Goal: Information Seeking & Learning: Learn about a topic

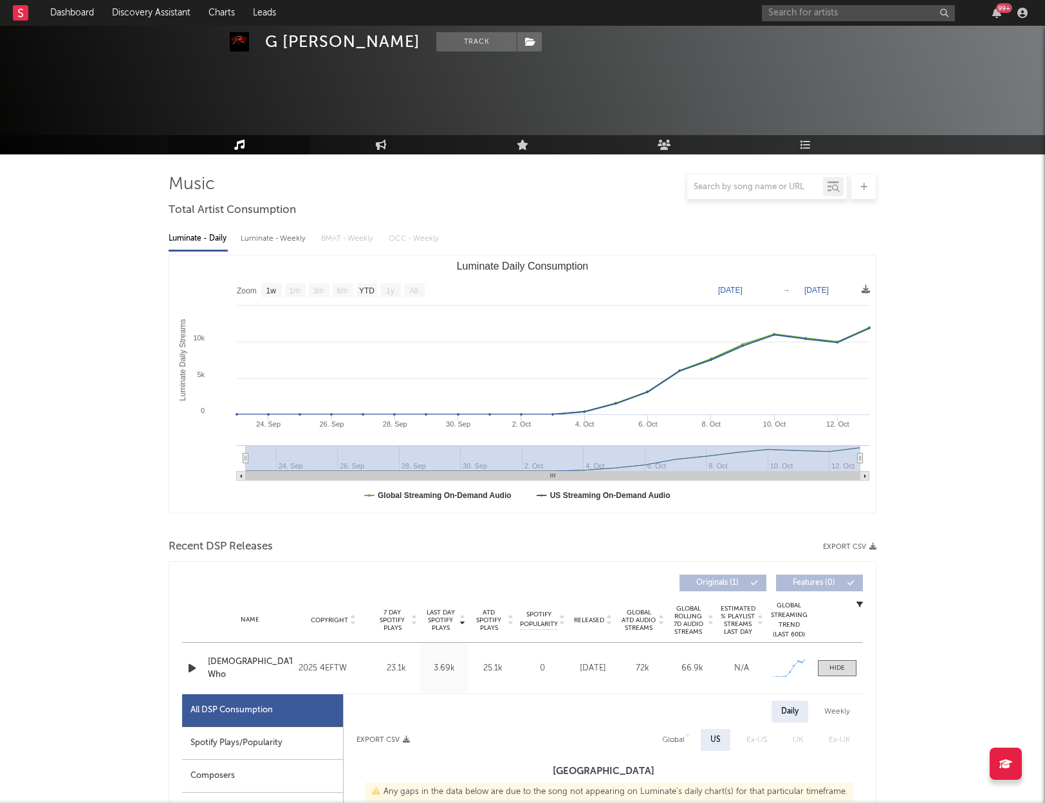
select select "1w"
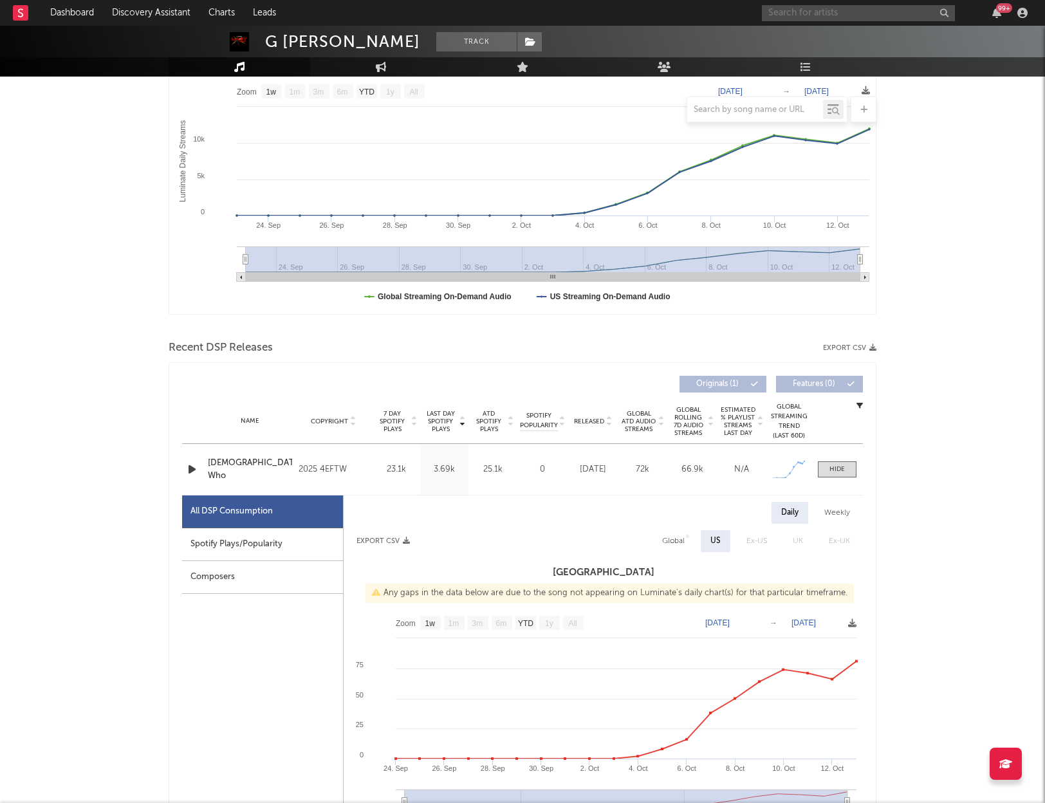
click at [807, 14] on input "text" at bounding box center [858, 13] width 193 height 16
type input "luhh dyl"
click at [852, 36] on div "Luhh Dyl" at bounding box center [878, 38] width 142 height 15
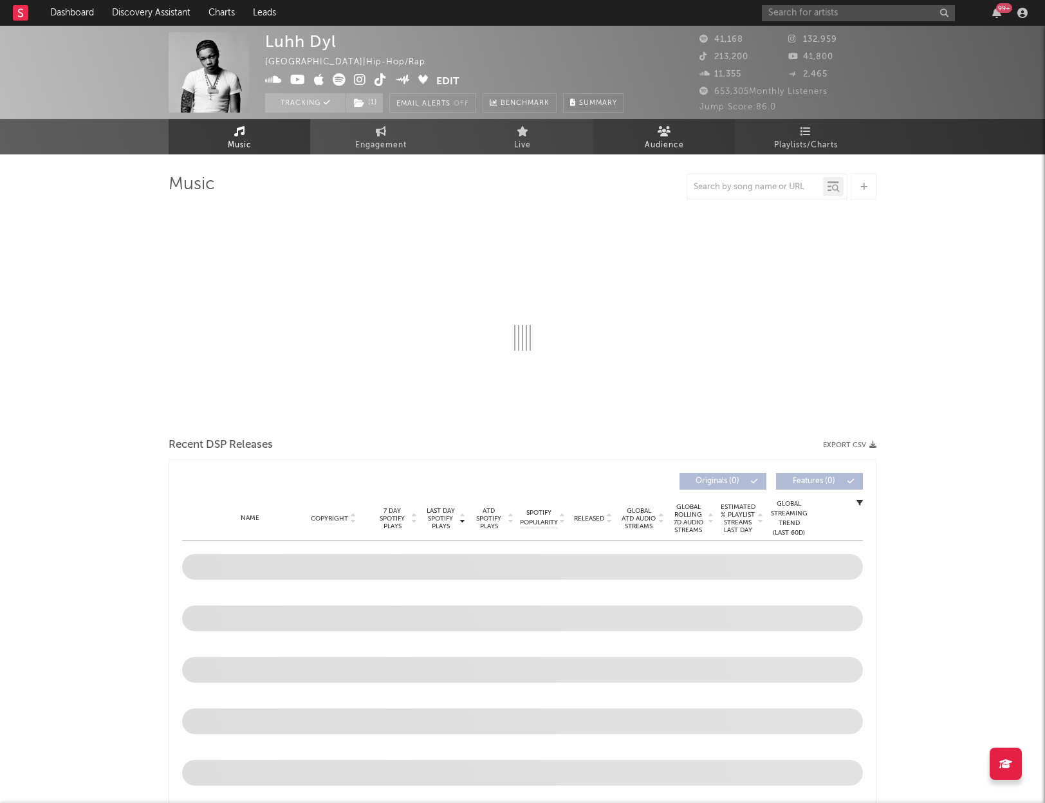
select select "6m"
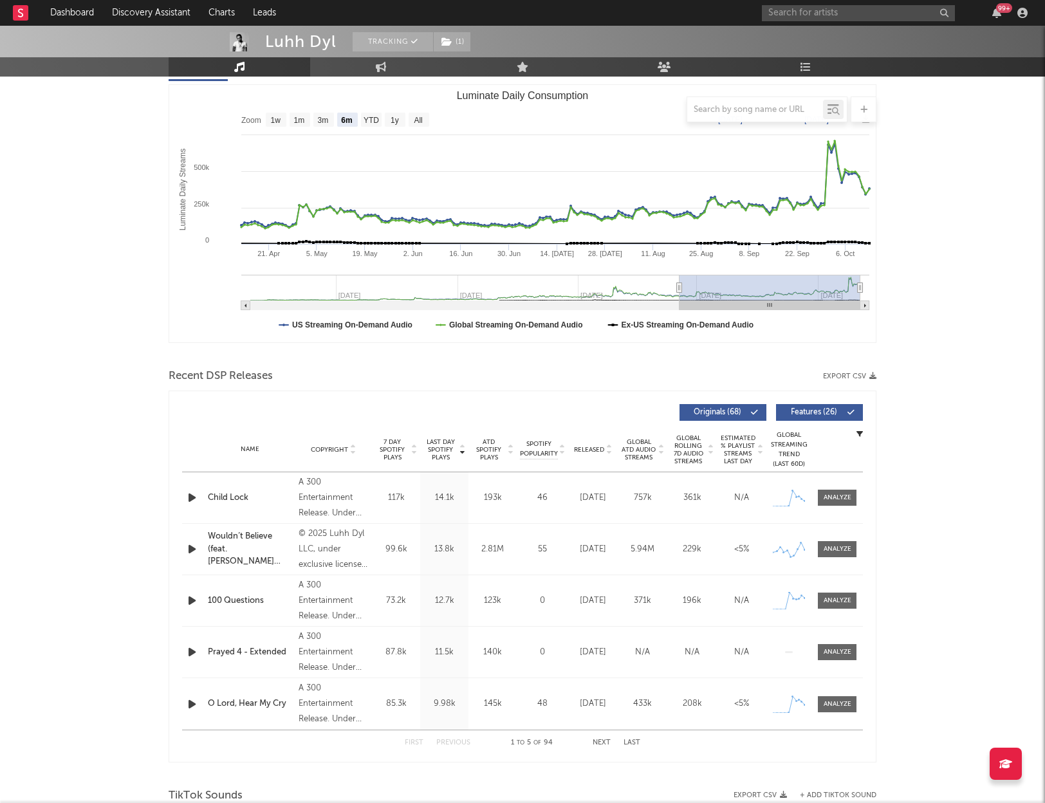
scroll to position [172, 0]
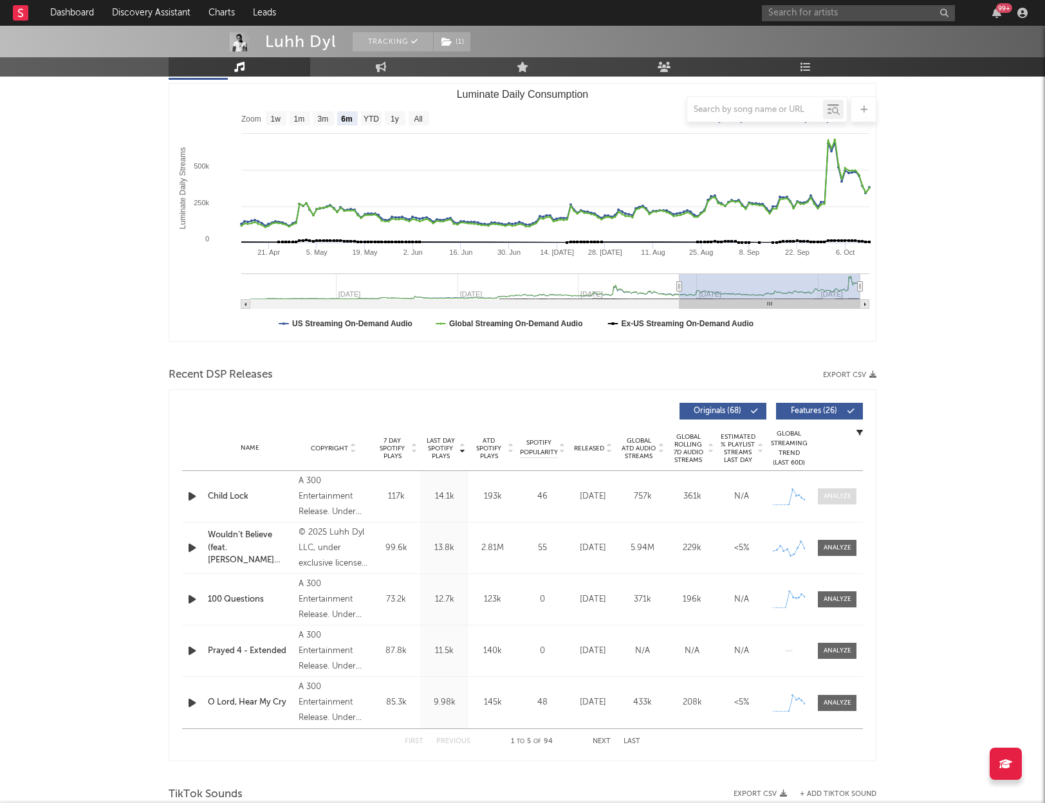
click at [840, 494] on div at bounding box center [838, 497] width 28 height 10
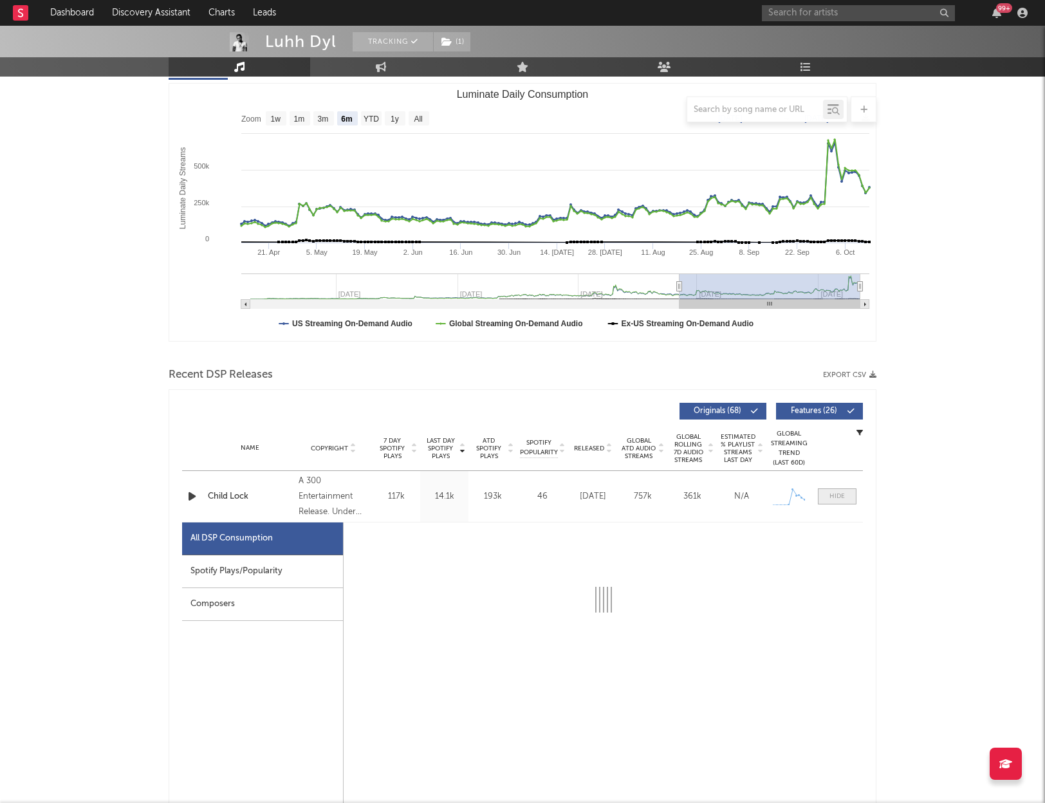
select select "1w"
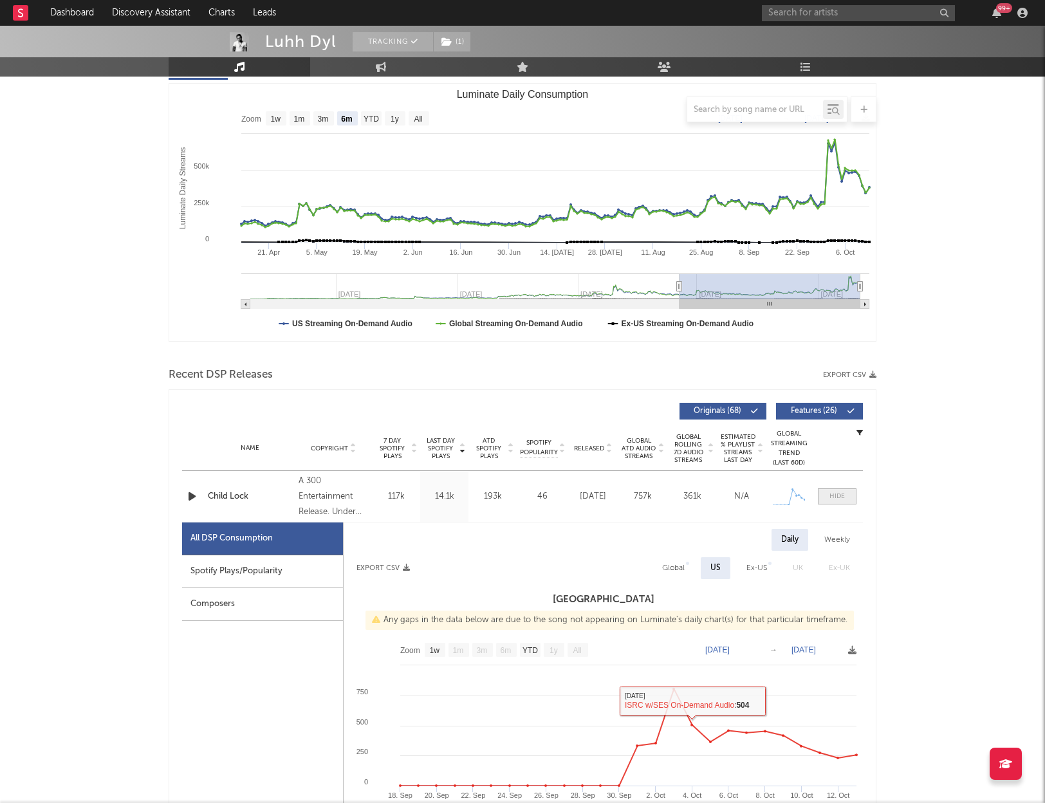
click at [834, 496] on div at bounding box center [837, 497] width 15 height 10
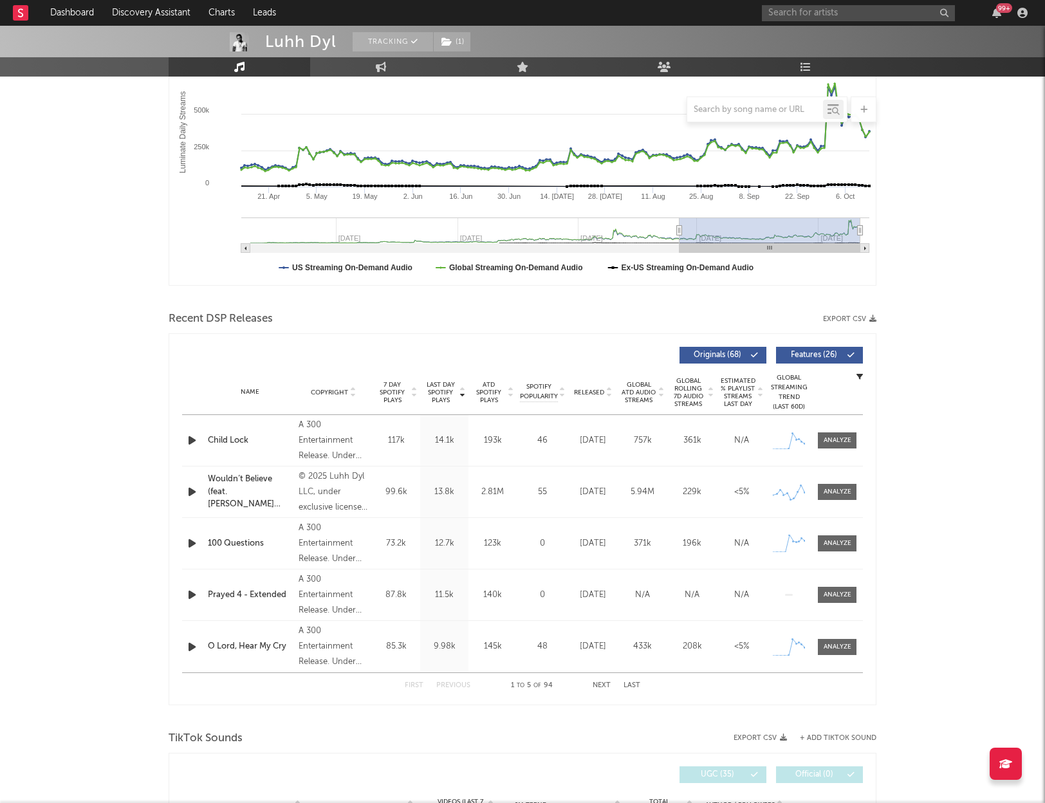
scroll to position [230, 0]
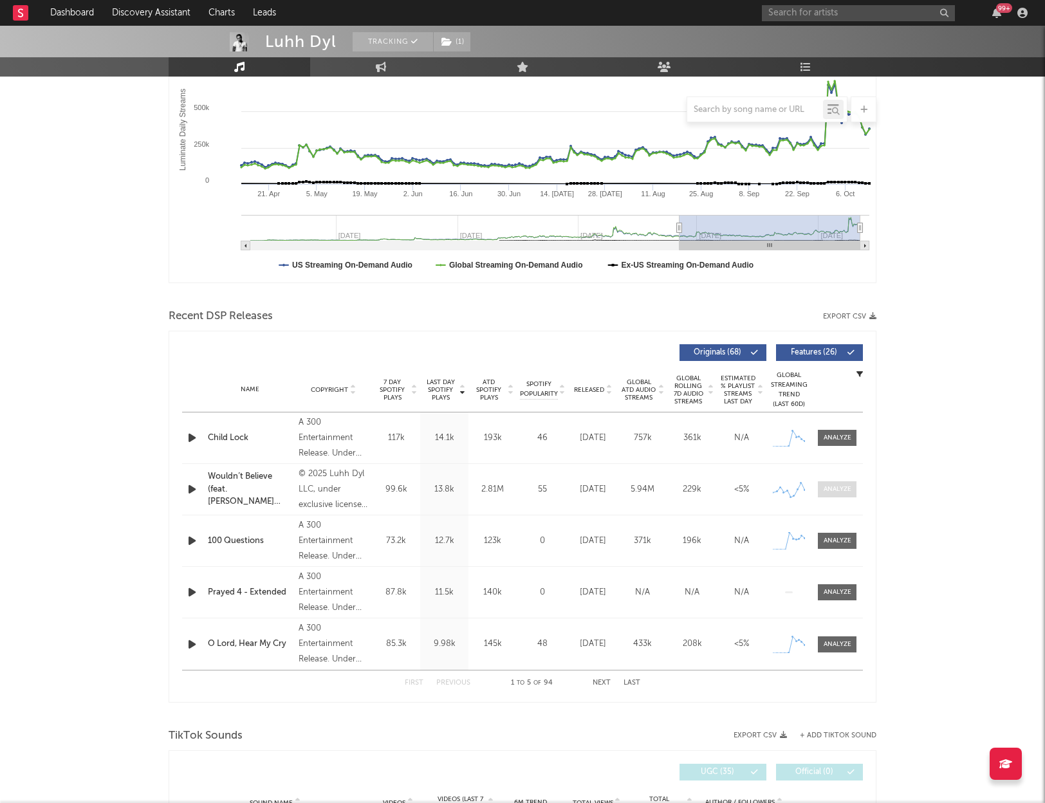
click at [828, 485] on div at bounding box center [838, 490] width 28 height 10
select select "1w"
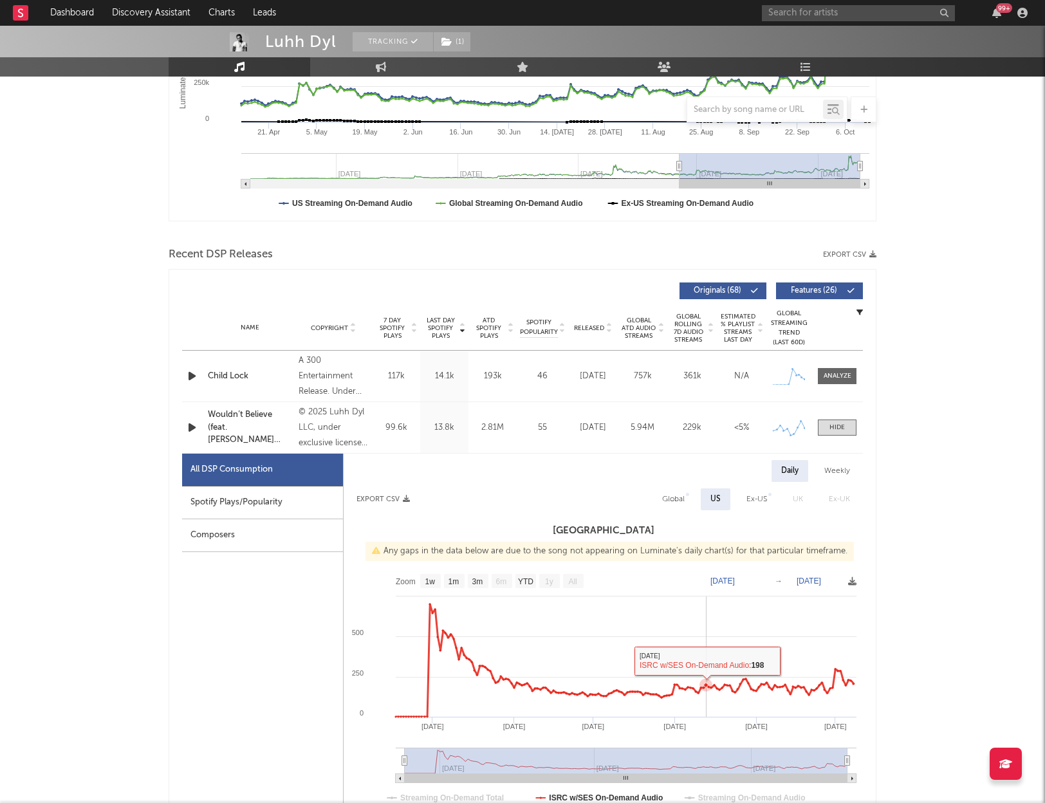
scroll to position [299, 0]
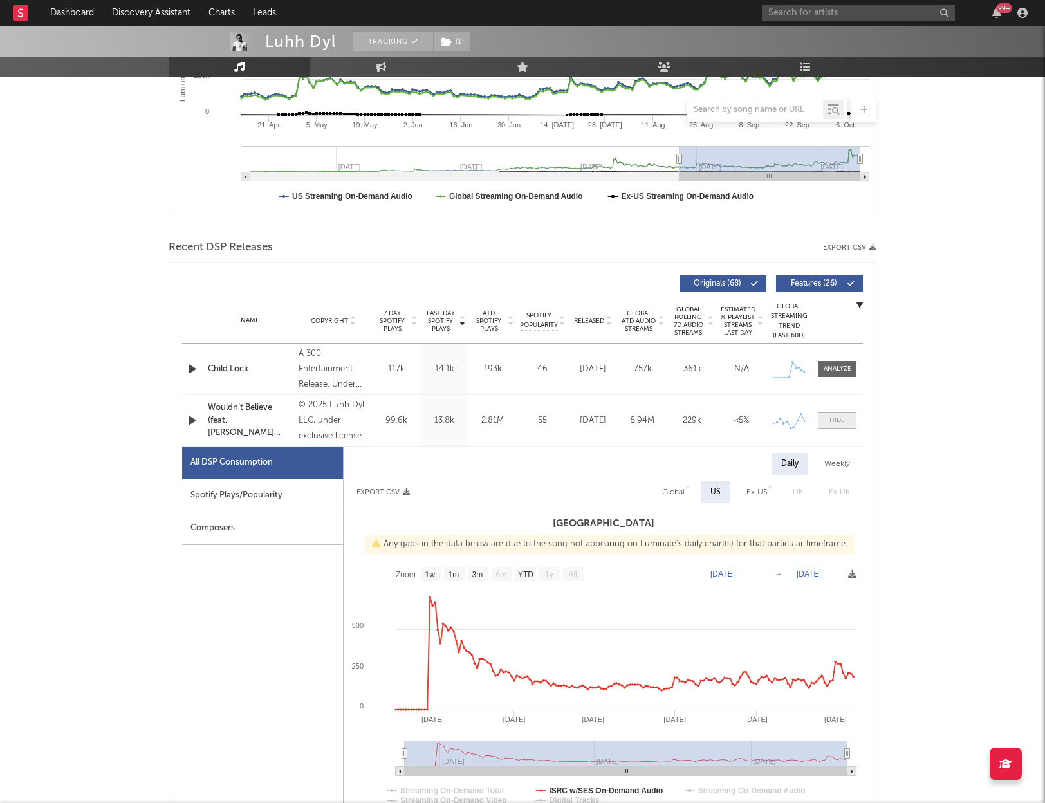
click at [838, 418] on div at bounding box center [837, 421] width 15 height 10
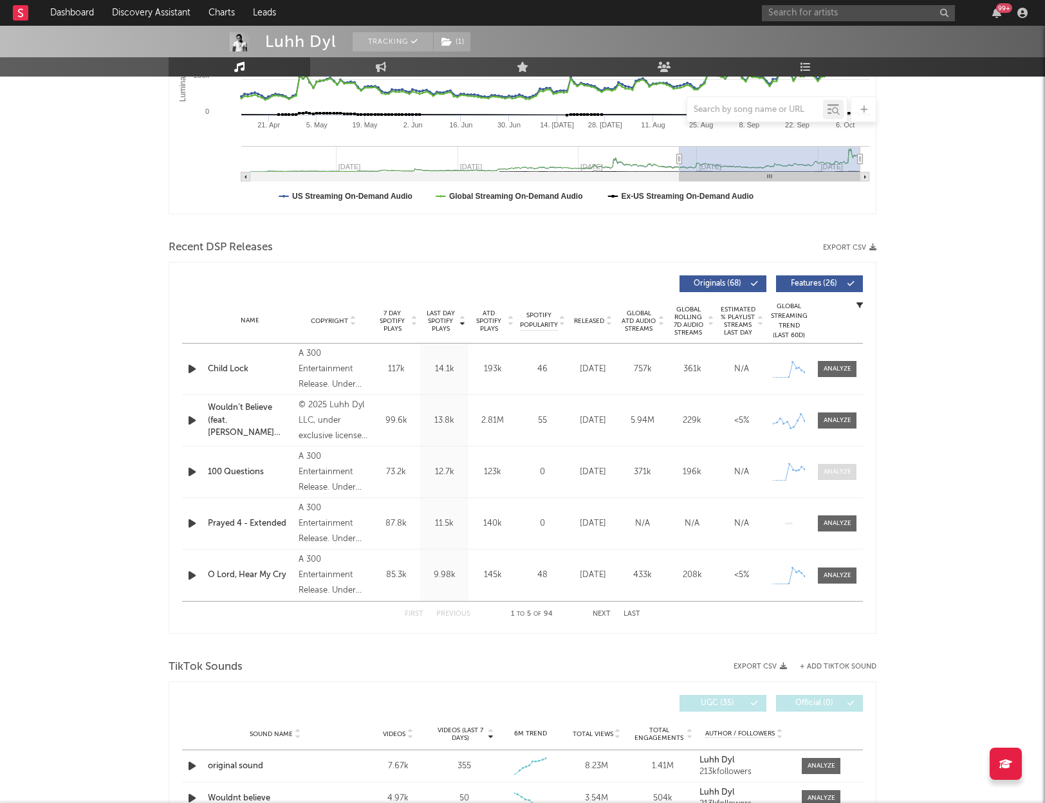
click at [839, 466] on span at bounding box center [837, 472] width 39 height 16
select select "1w"
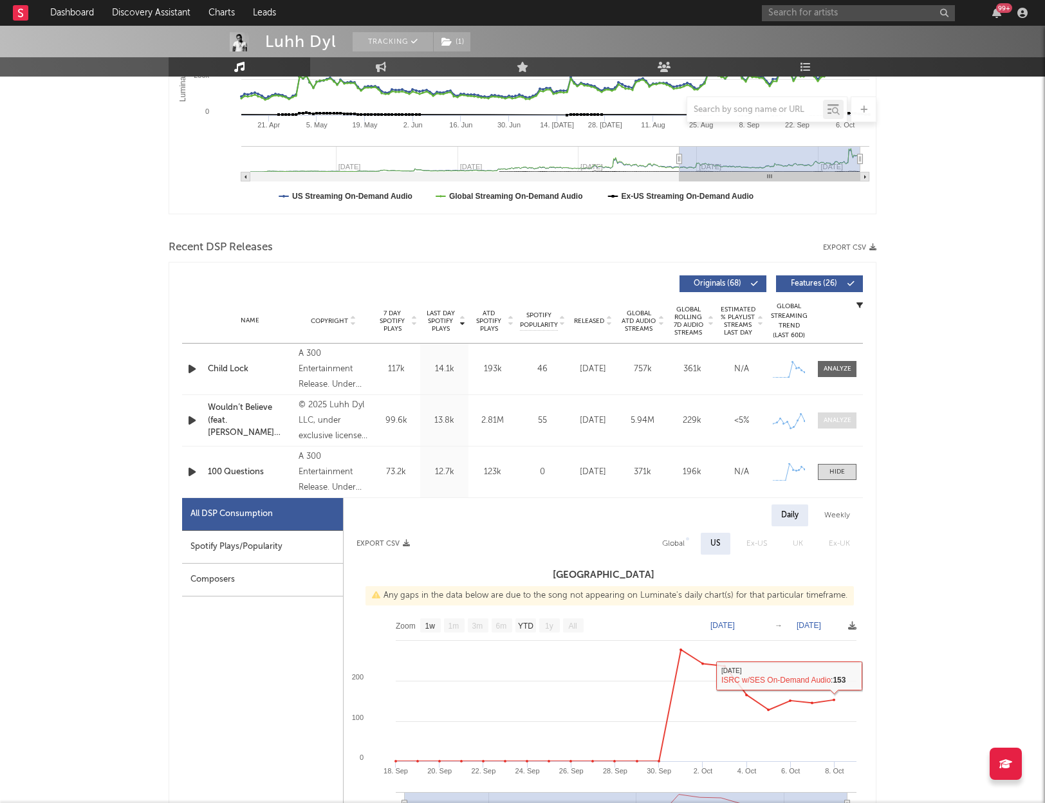
click at [845, 416] on div at bounding box center [838, 421] width 28 height 10
select select "1w"
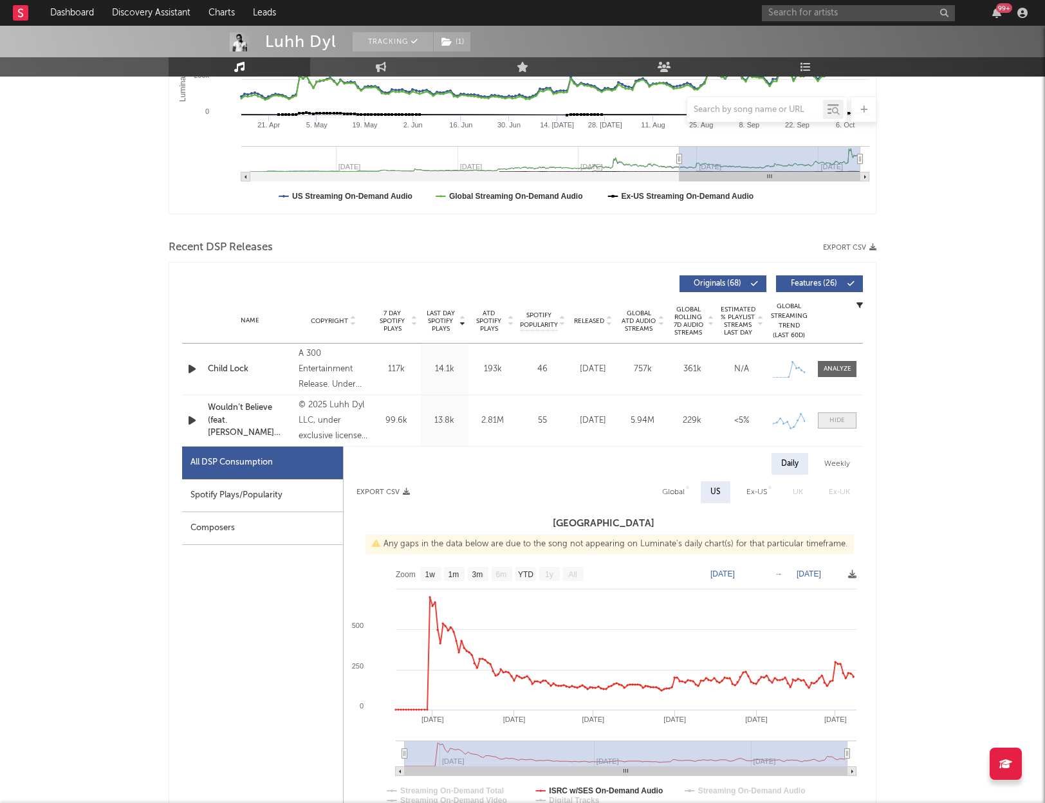
select select "1w"
click at [841, 420] on div at bounding box center [837, 421] width 15 height 10
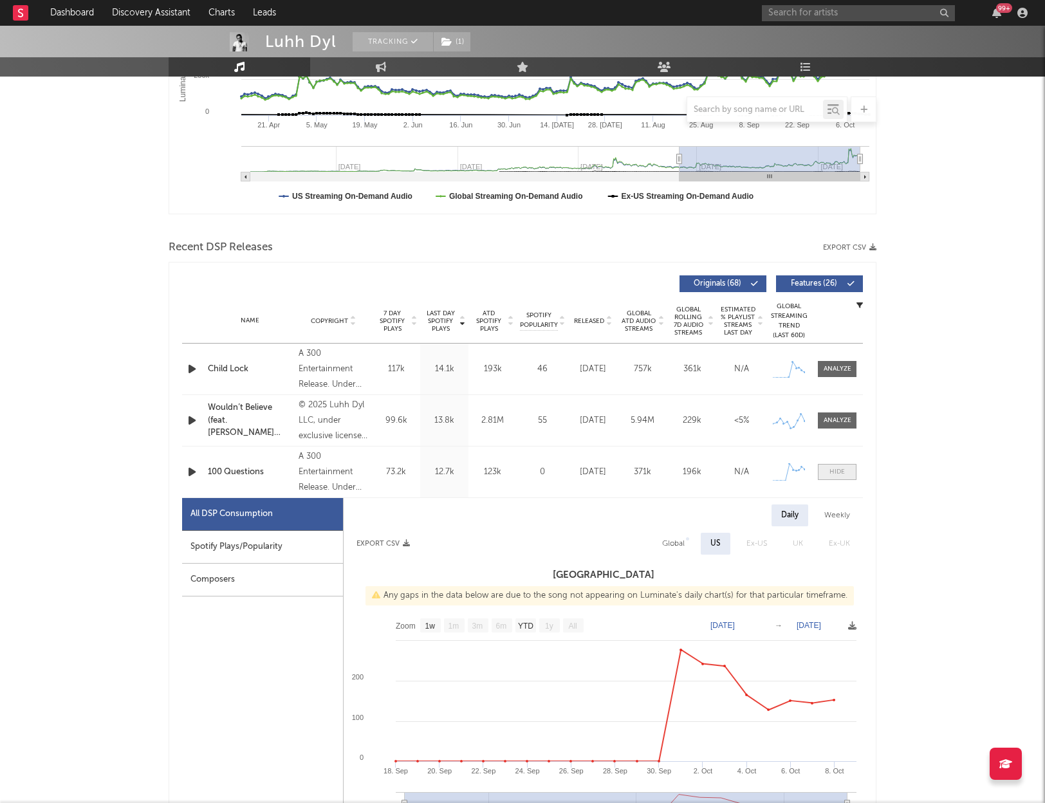
click at [837, 471] on div at bounding box center [837, 472] width 15 height 10
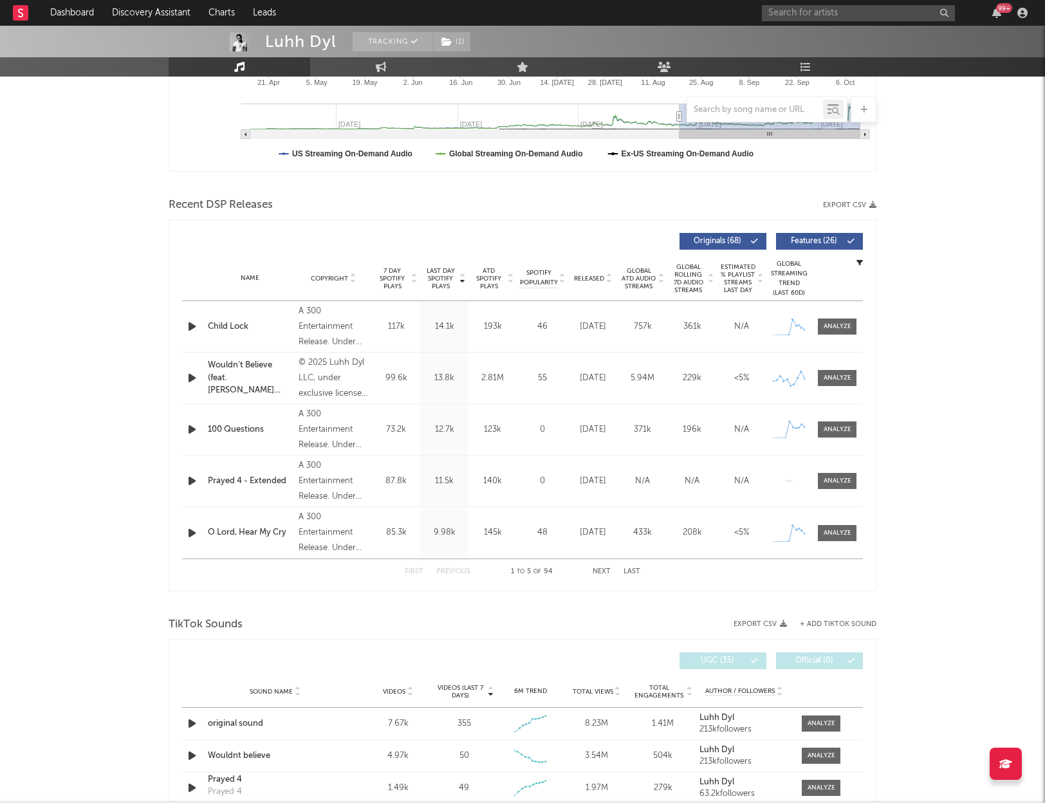
scroll to position [349, 0]
